Goal: Task Accomplishment & Management: Manage account settings

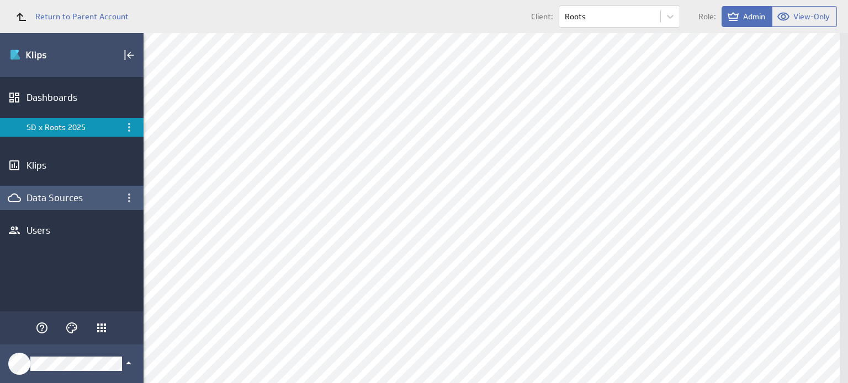
click at [73, 197] on div "Data Sources" at bounding box center [71, 198] width 90 height 12
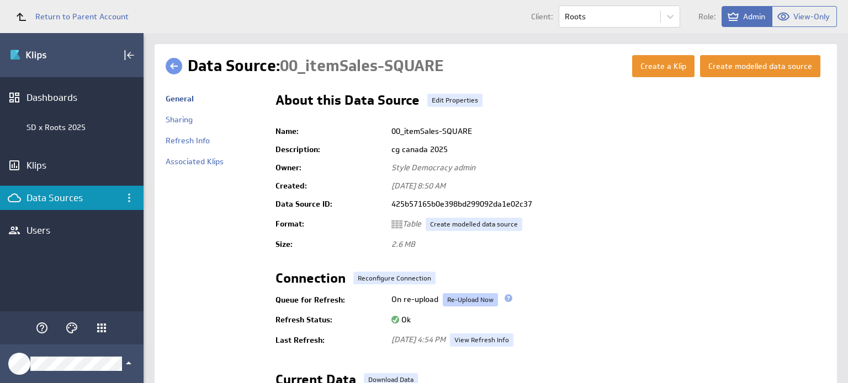
click at [461, 300] on link "Re-Upload Now" at bounding box center [470, 300] width 55 height 13
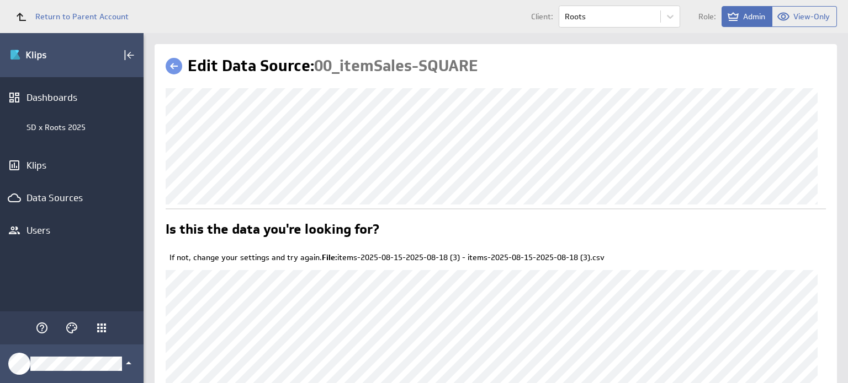
scroll to position [128, 0]
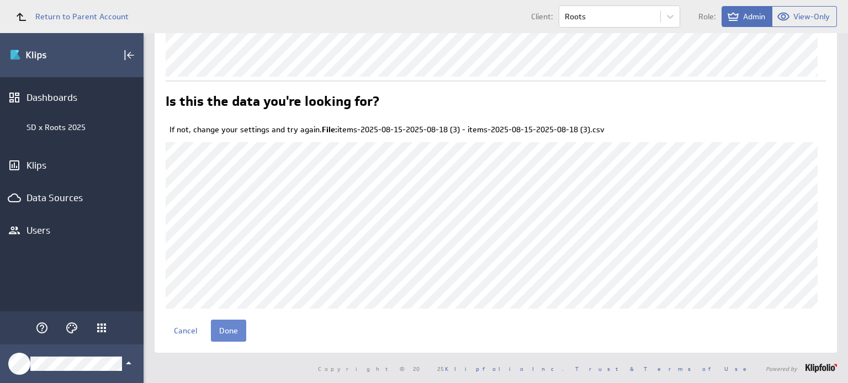
click at [236, 324] on input "Done" at bounding box center [228, 331] width 35 height 22
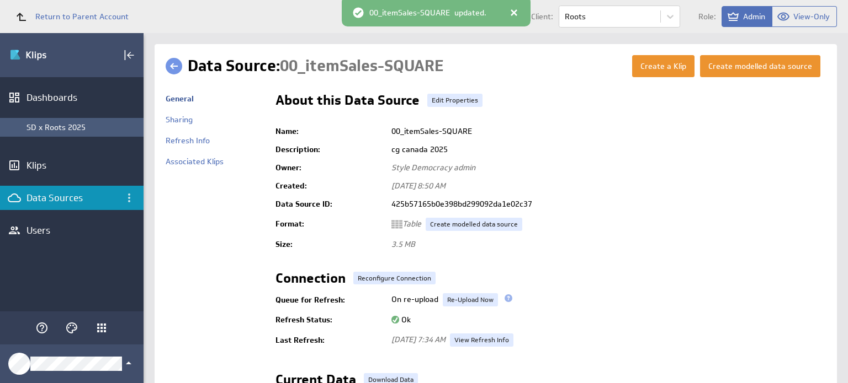
click at [66, 127] on div "SD x Roots 2025" at bounding box center [81, 127] width 111 height 10
